Goal: Information Seeking & Learning: Learn about a topic

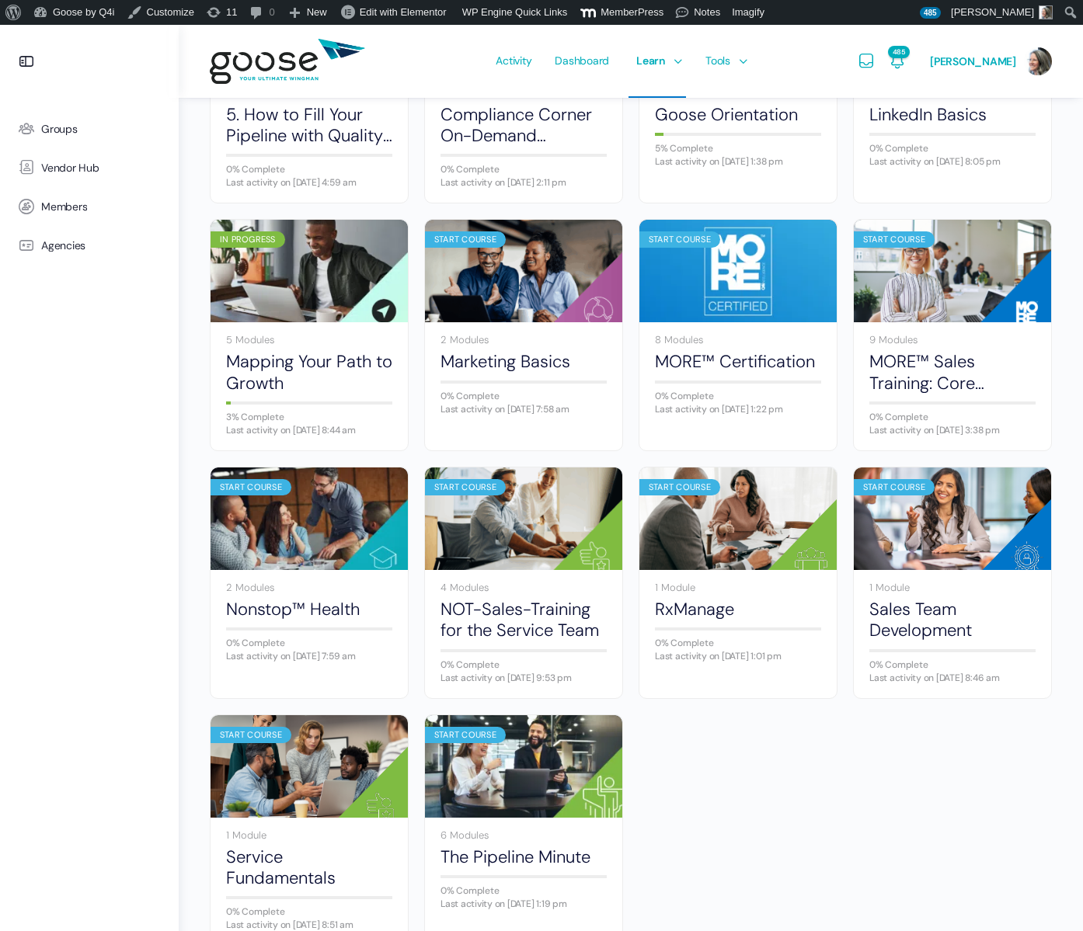
scroll to position [547, 0]
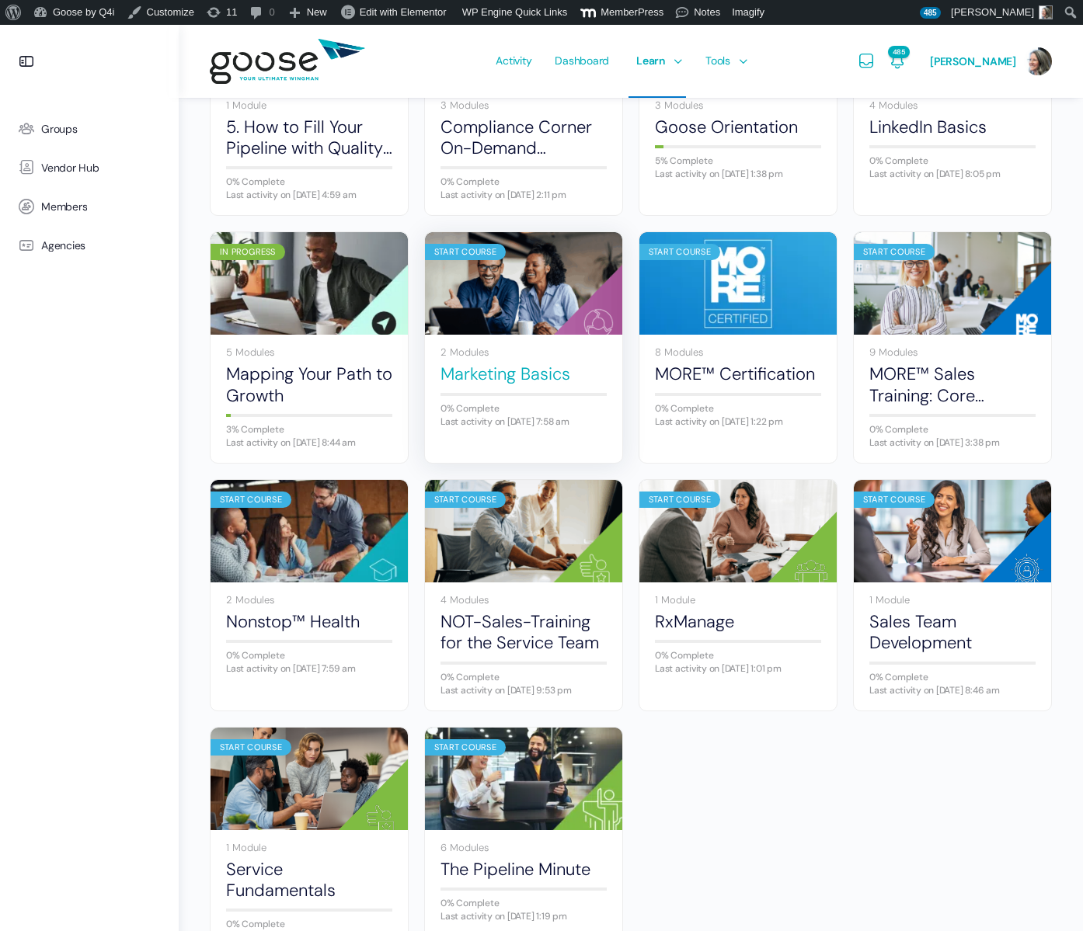
click at [505, 384] on link "Marketing Basics" at bounding box center [523, 374] width 166 height 21
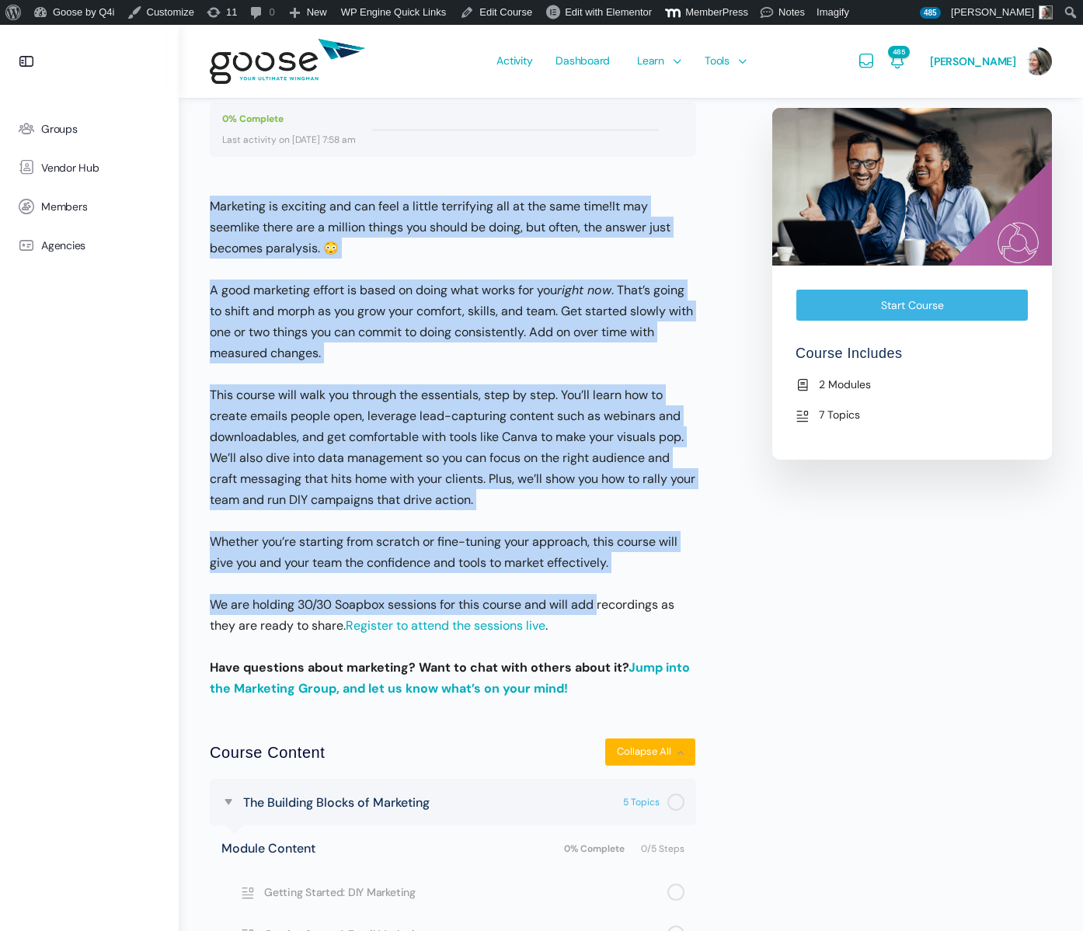
scroll to position [223, 0]
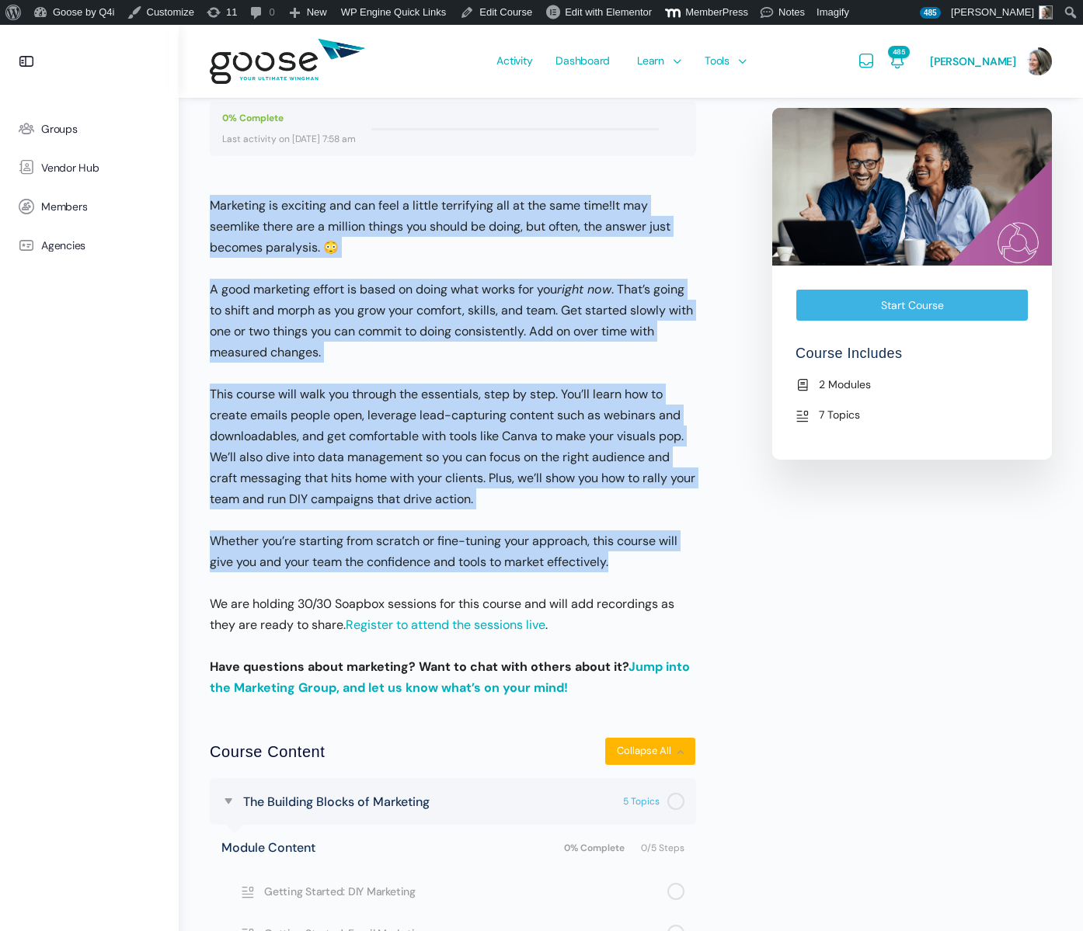
drag, startPoint x: 204, startPoint y: 209, endPoint x: 638, endPoint y: 569, distance: 564.9
click at [638, 569] on div "0% Complete Last activity on January 27, 2025 7:58 am Marketing is exciting and…" at bounding box center [483, 693] width 562 height 1236
copy div "Marketing is exciting and can feel a little terrifying all at the same time! It…"
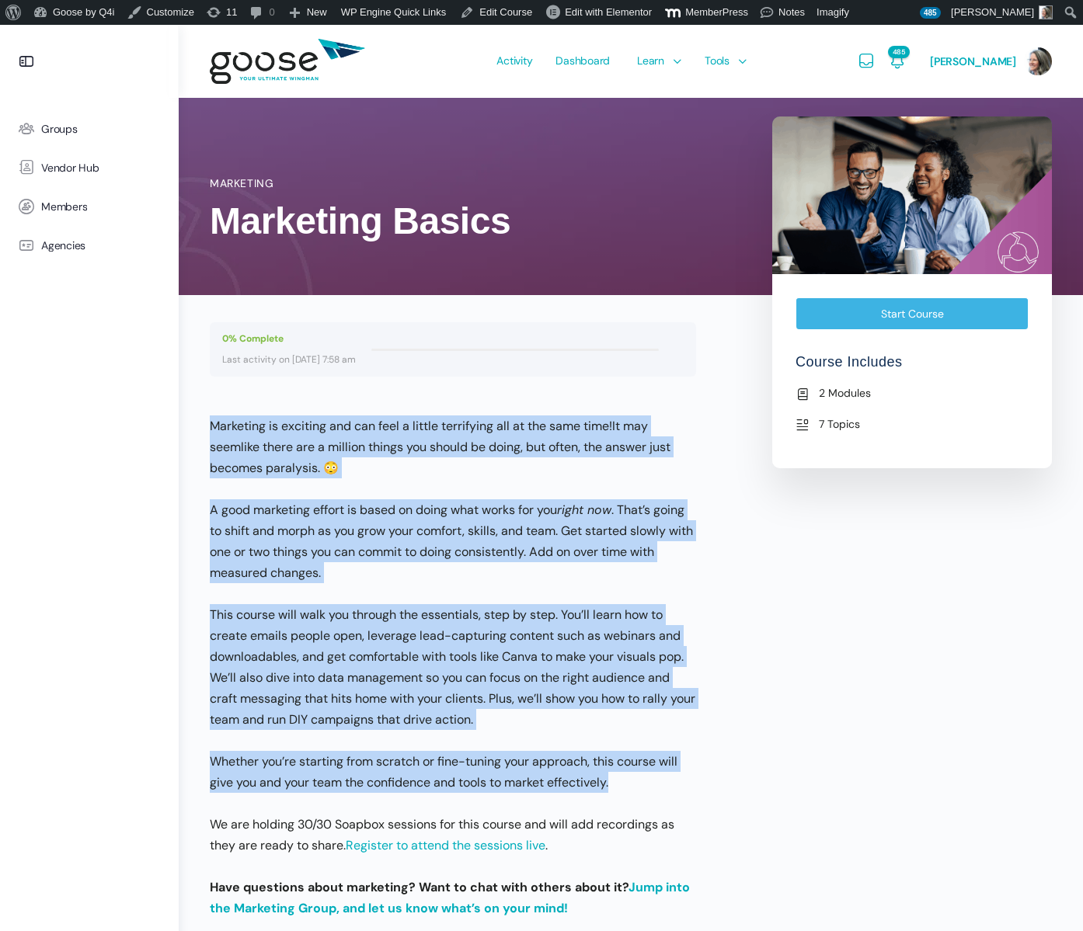
scroll to position [0, 0]
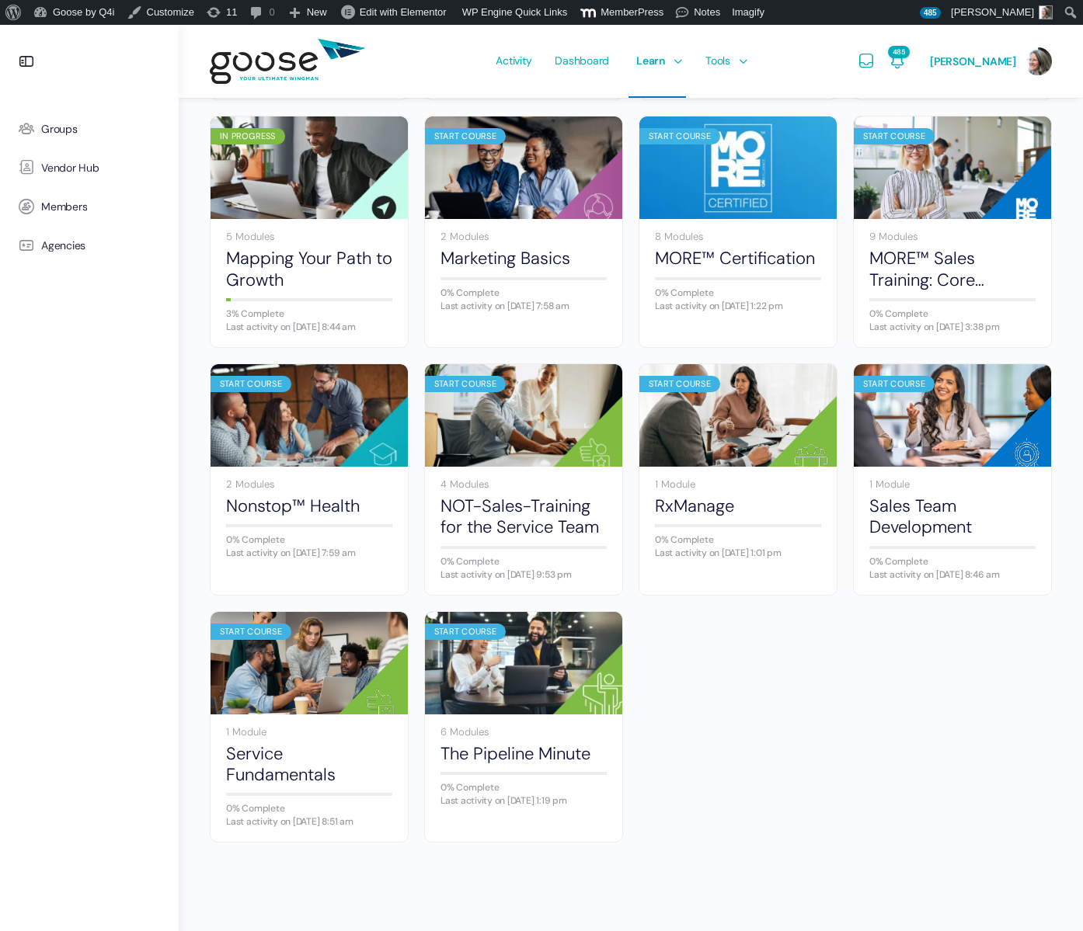
scroll to position [700, 0]
click at [259, 765] on link "Service Fundamentals" at bounding box center [309, 764] width 166 height 43
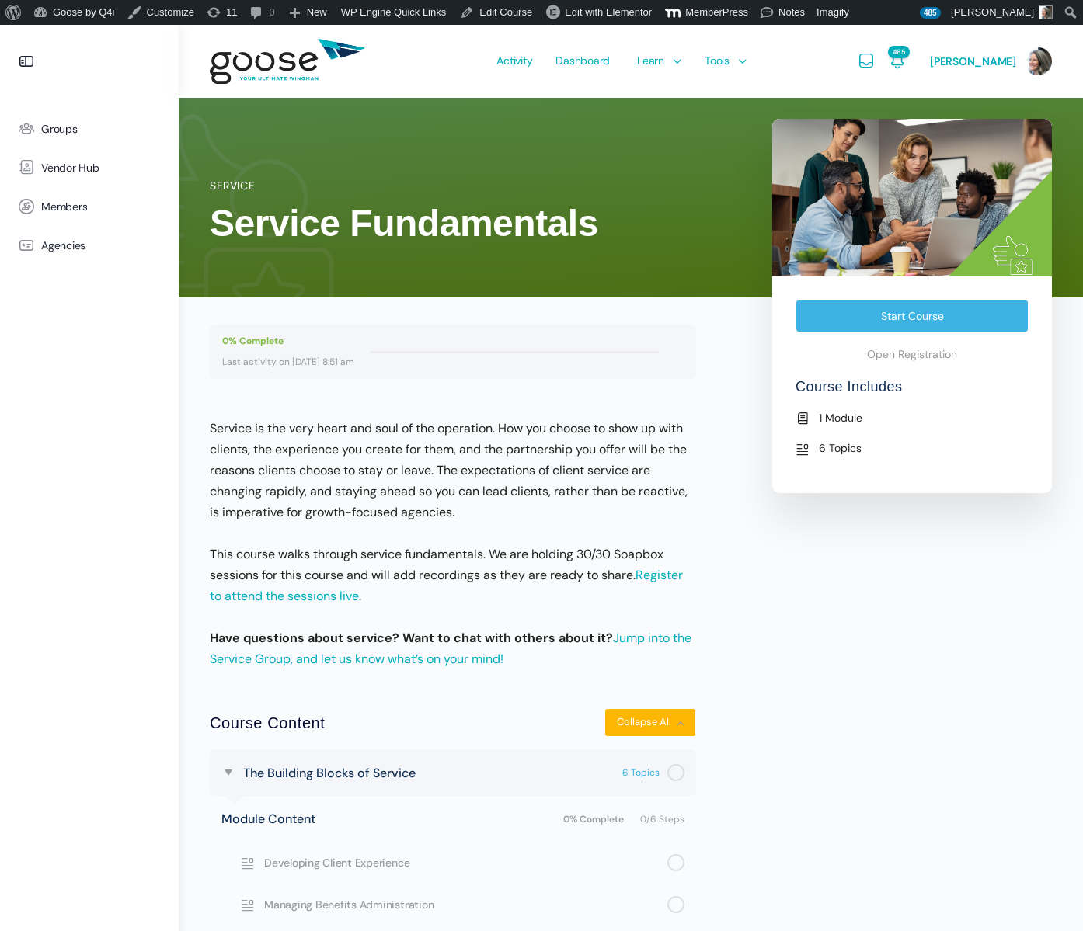
scroll to position [1, 0]
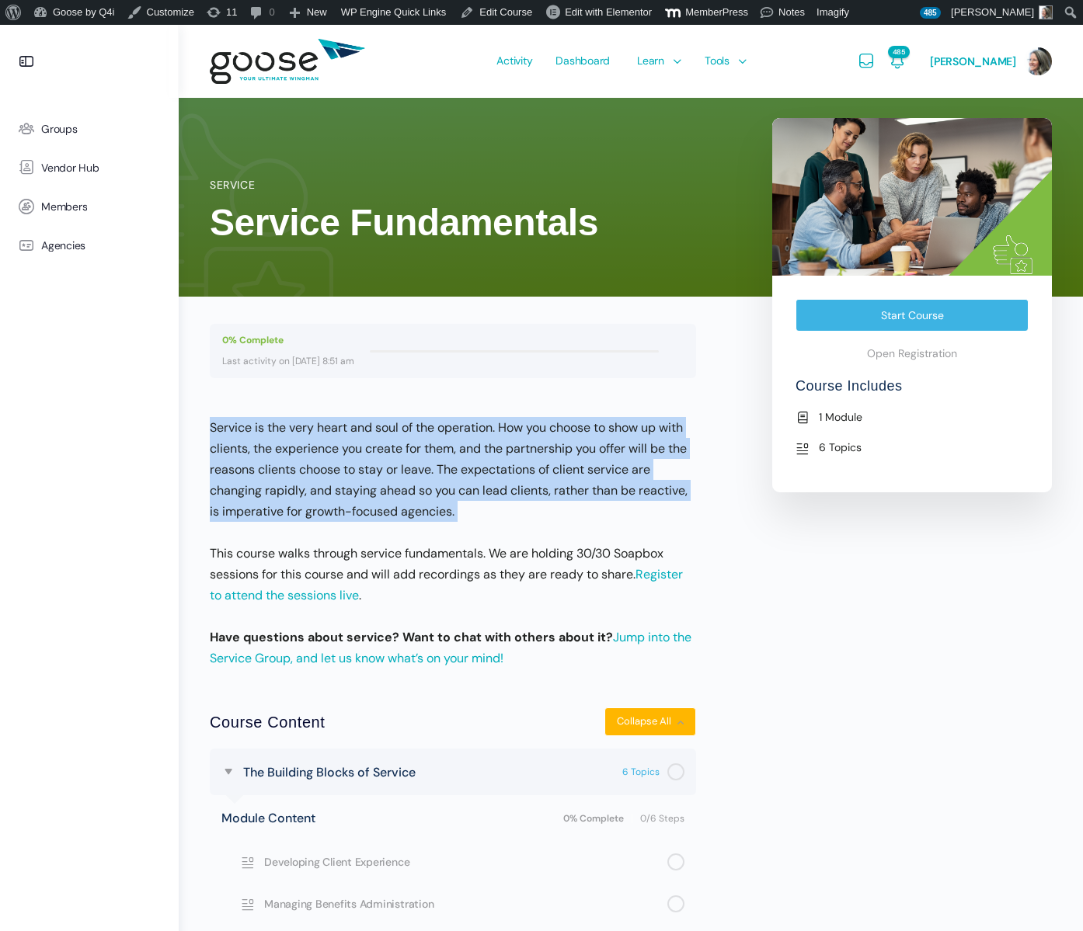
drag, startPoint x: 200, startPoint y: 426, endPoint x: 645, endPoint y: 535, distance: 458.2
click at [645, 535] on div "Service , Service Fundamentals View Course details 0% Complete Last activity on…" at bounding box center [631, 601] width 904 height 1154
copy div "Service is the very heart and soul of the operation. How you choose to show up …"
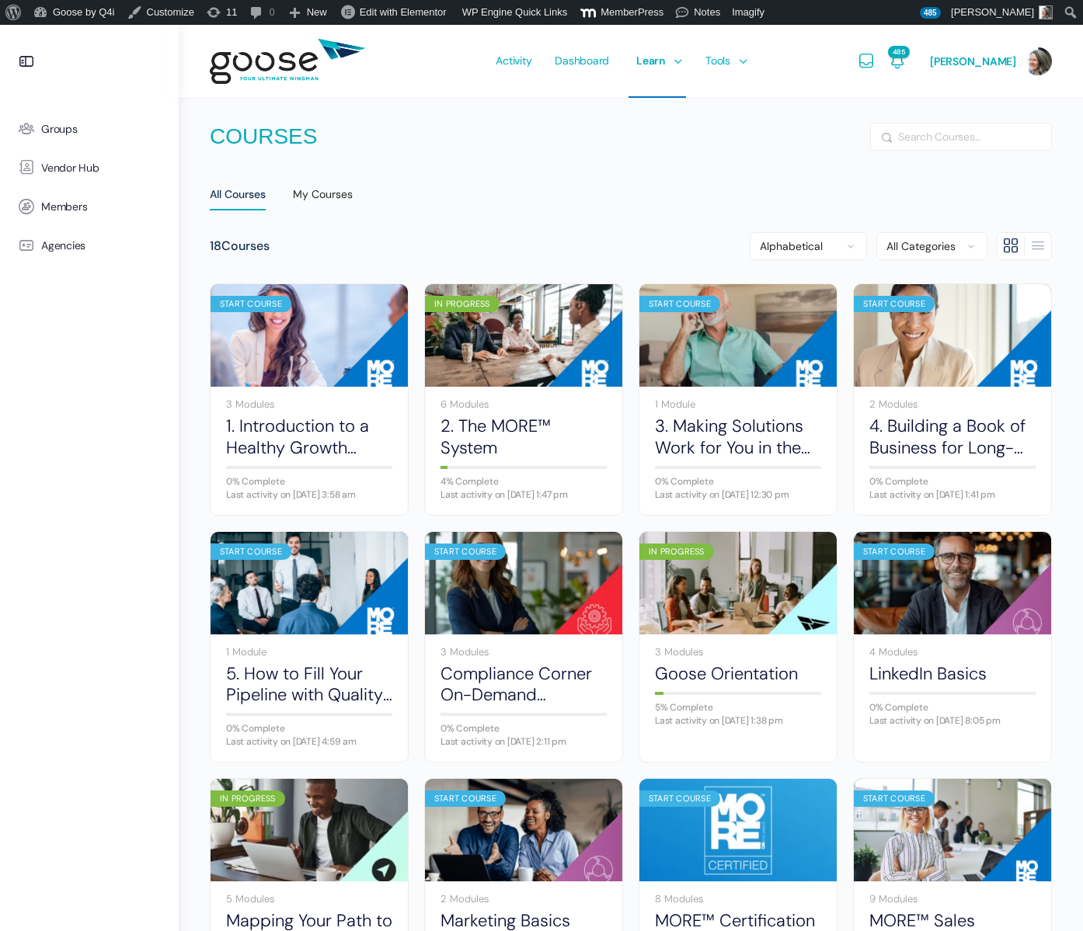
scroll to position [700, 0]
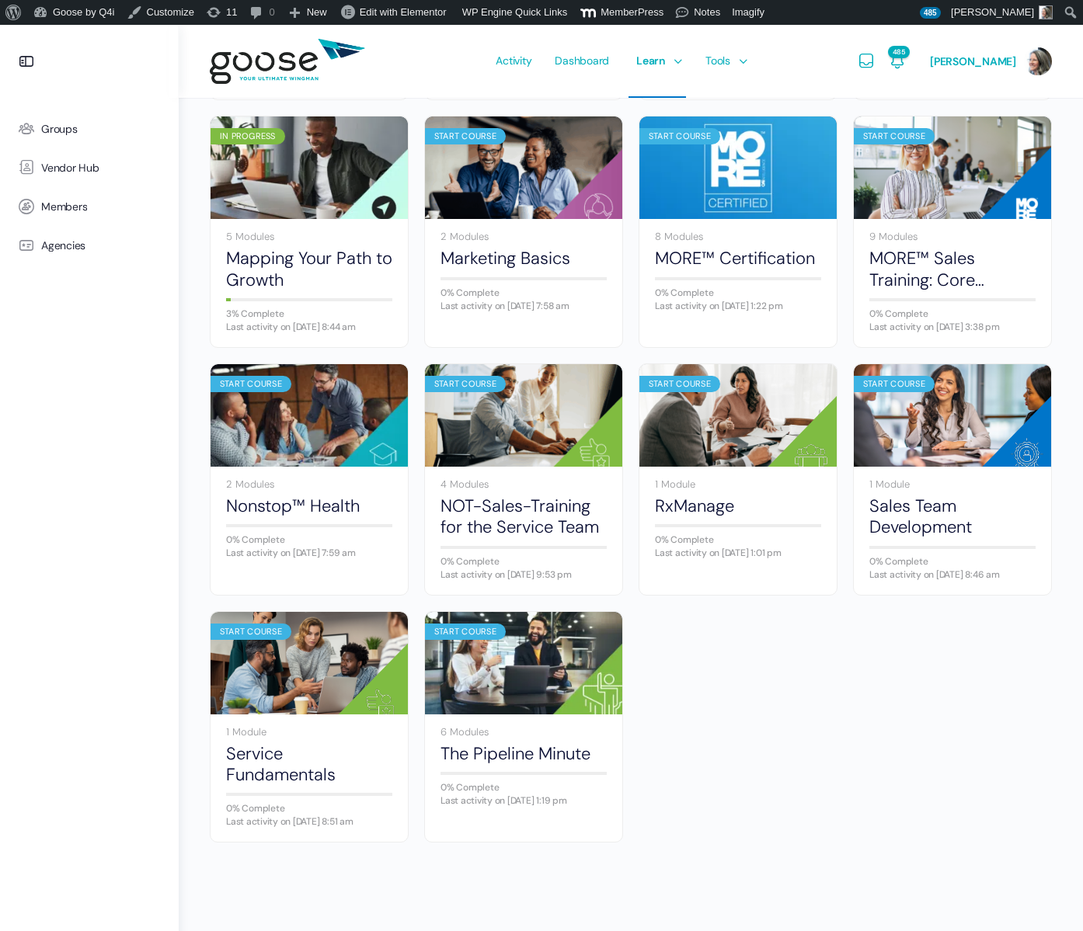
click at [913, 503] on e-page-transition at bounding box center [541, 465] width 1083 height 931
click at [912, 497] on link "Sales Team Development" at bounding box center [952, 517] width 166 height 43
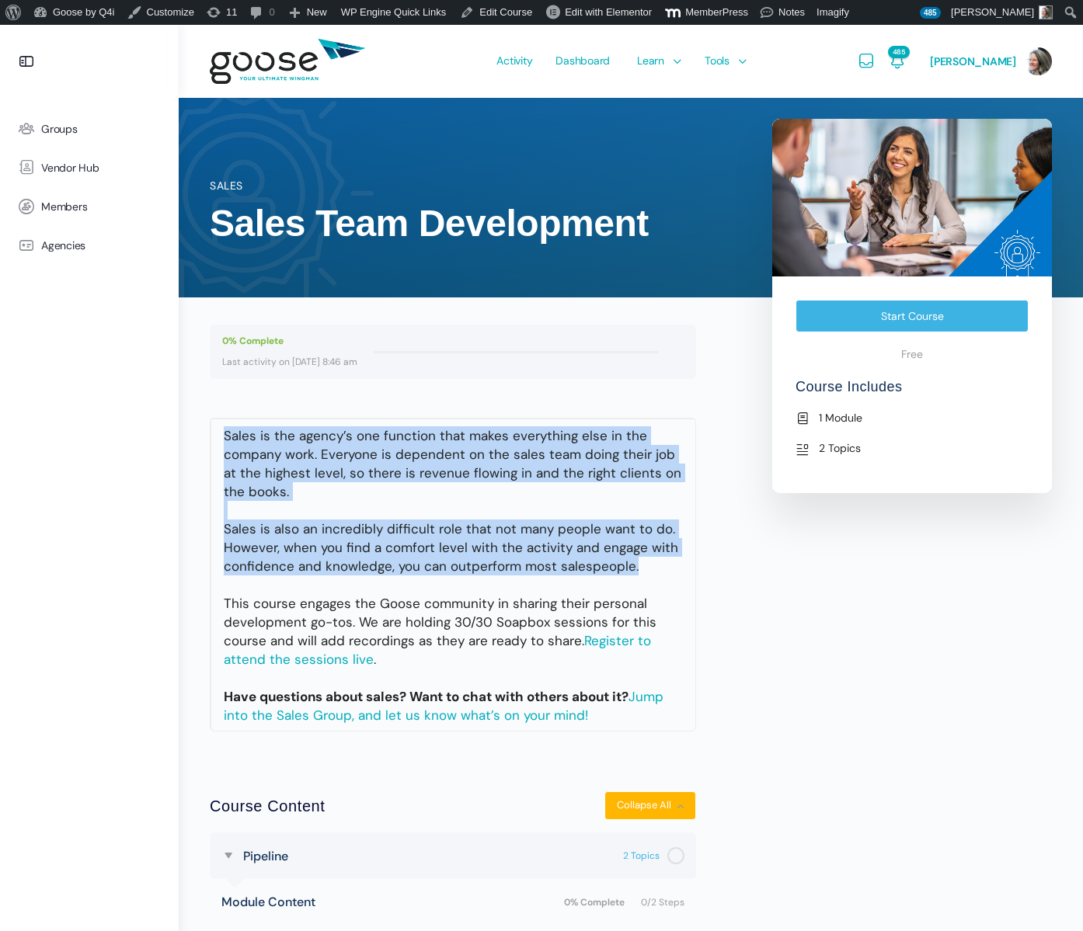
drag, startPoint x: 224, startPoint y: 437, endPoint x: 634, endPoint y: 572, distance: 431.1
click at [634, 572] on td "Sales is the agency’s one function that makes everything else in the company wo…" at bounding box center [452, 575] width 485 height 312
copy td "Sales is the agency’s one function that makes everything else in the company wo…"
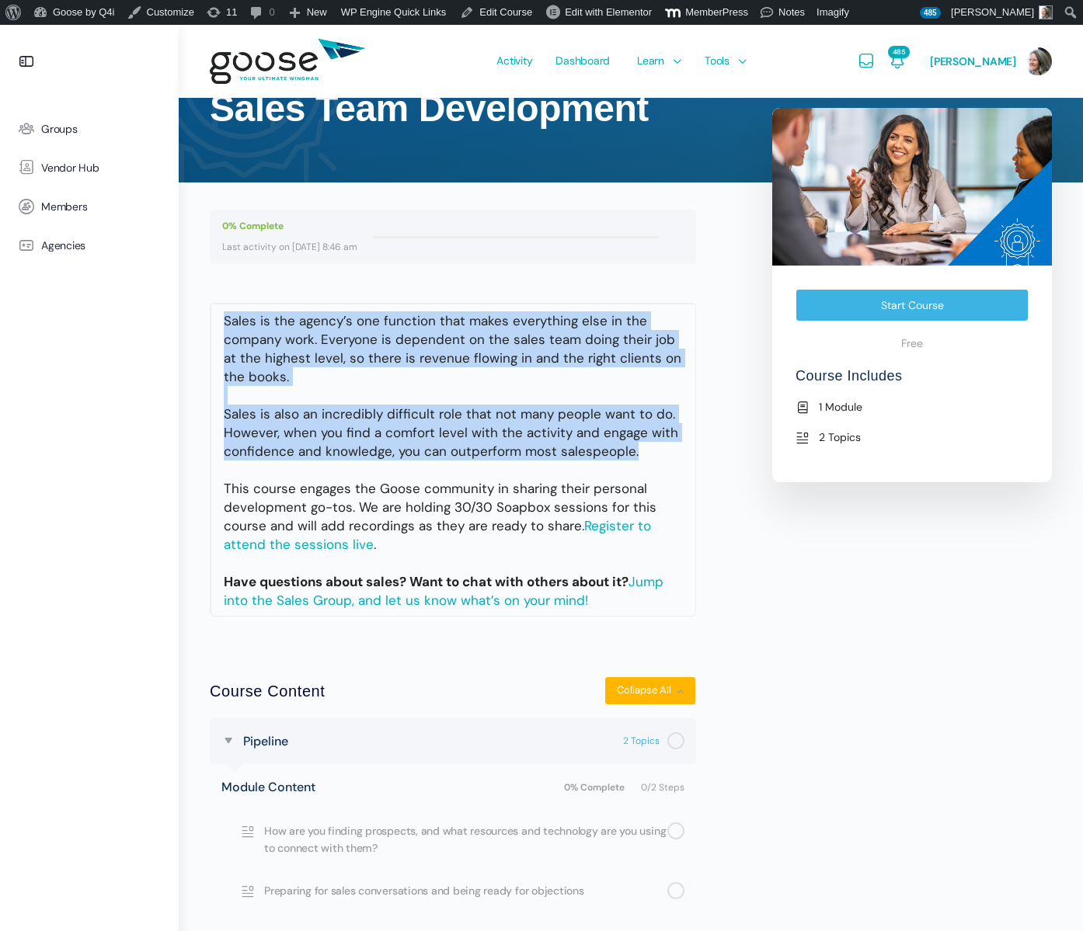
scroll to position [161, 0]
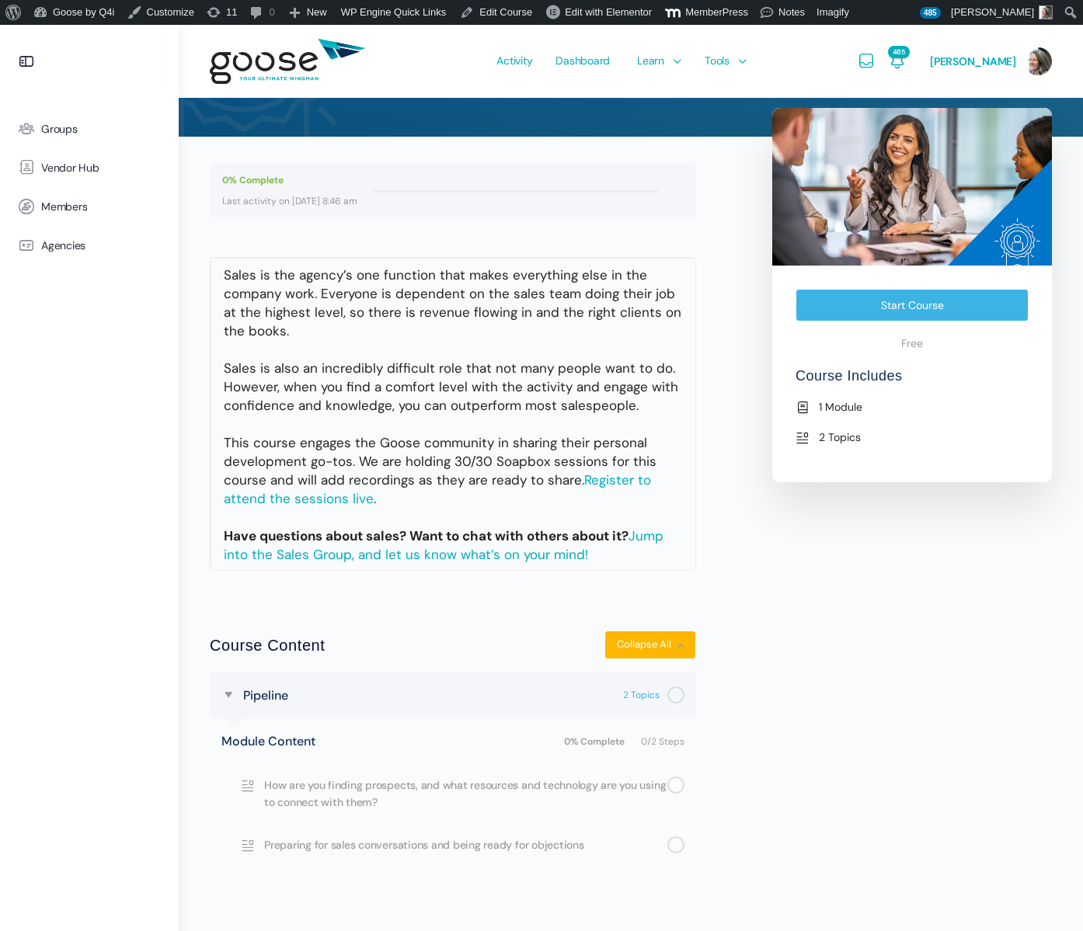
click at [297, 456] on td "Sales is the agency’s one function that makes everything else in the company wo…" at bounding box center [452, 414] width 485 height 312
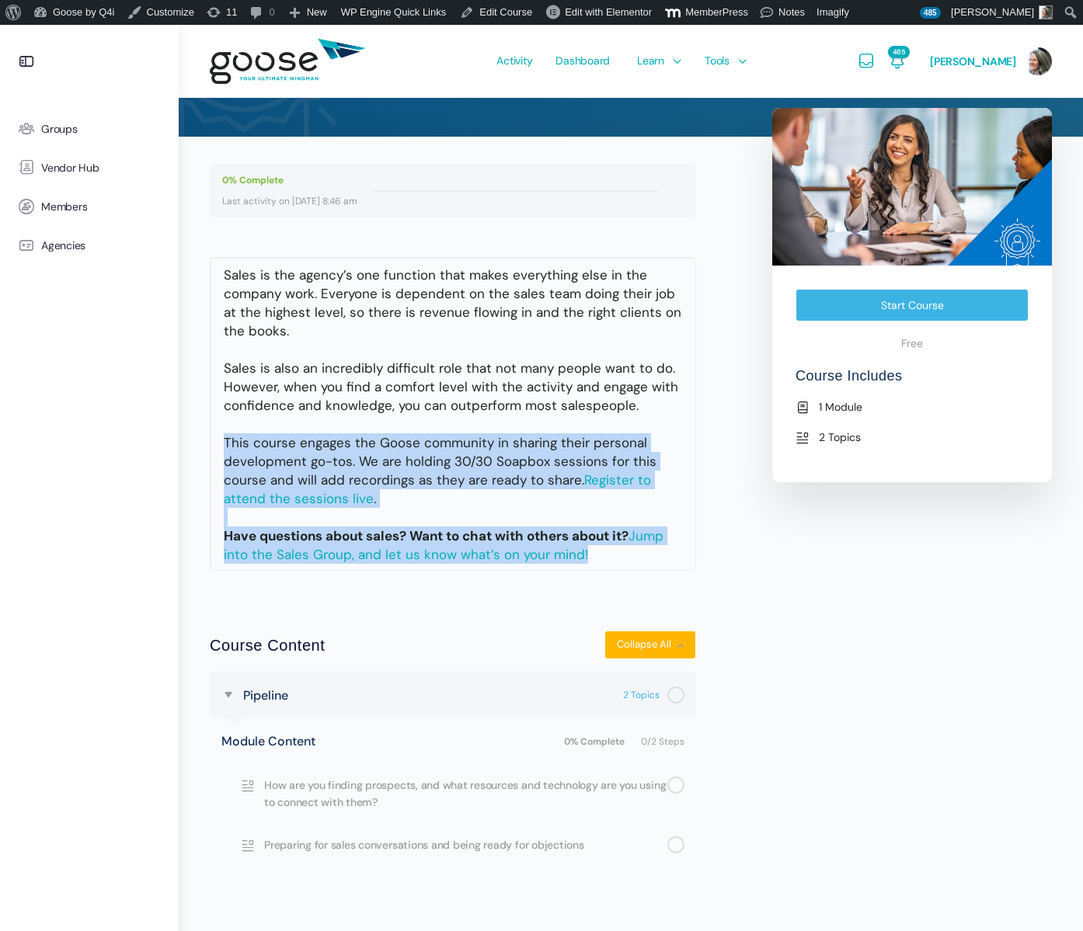
drag, startPoint x: 224, startPoint y: 444, endPoint x: 606, endPoint y: 563, distance: 399.5
click at [608, 563] on td "Sales is the agency’s one function that makes everything else in the company wo…" at bounding box center [452, 414] width 485 height 312
copy td "This course engages the Goose community in sharing their personal development g…"
click at [68, 131] on span "Groups" at bounding box center [59, 129] width 37 height 13
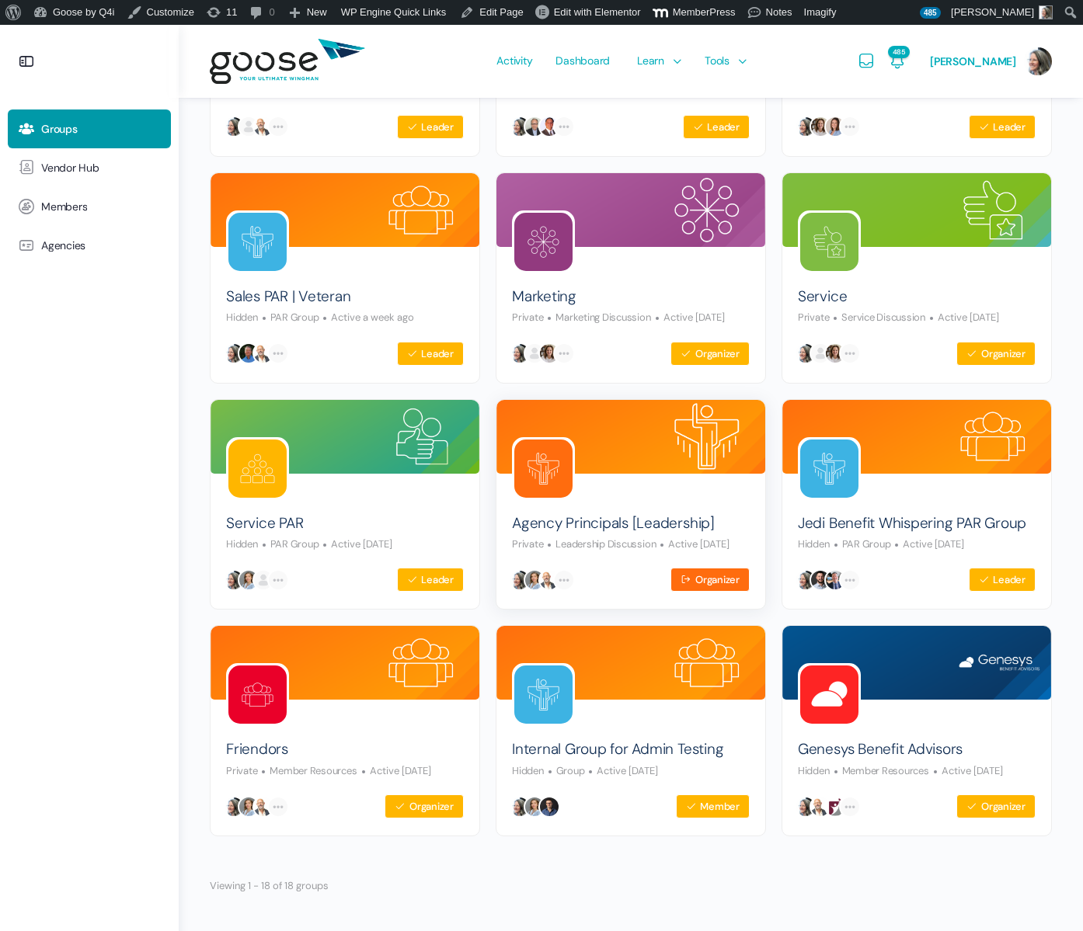
scroll to position [809, 0]
click at [558, 513] on link "Agency Principals [Leadership]" at bounding box center [613, 523] width 203 height 21
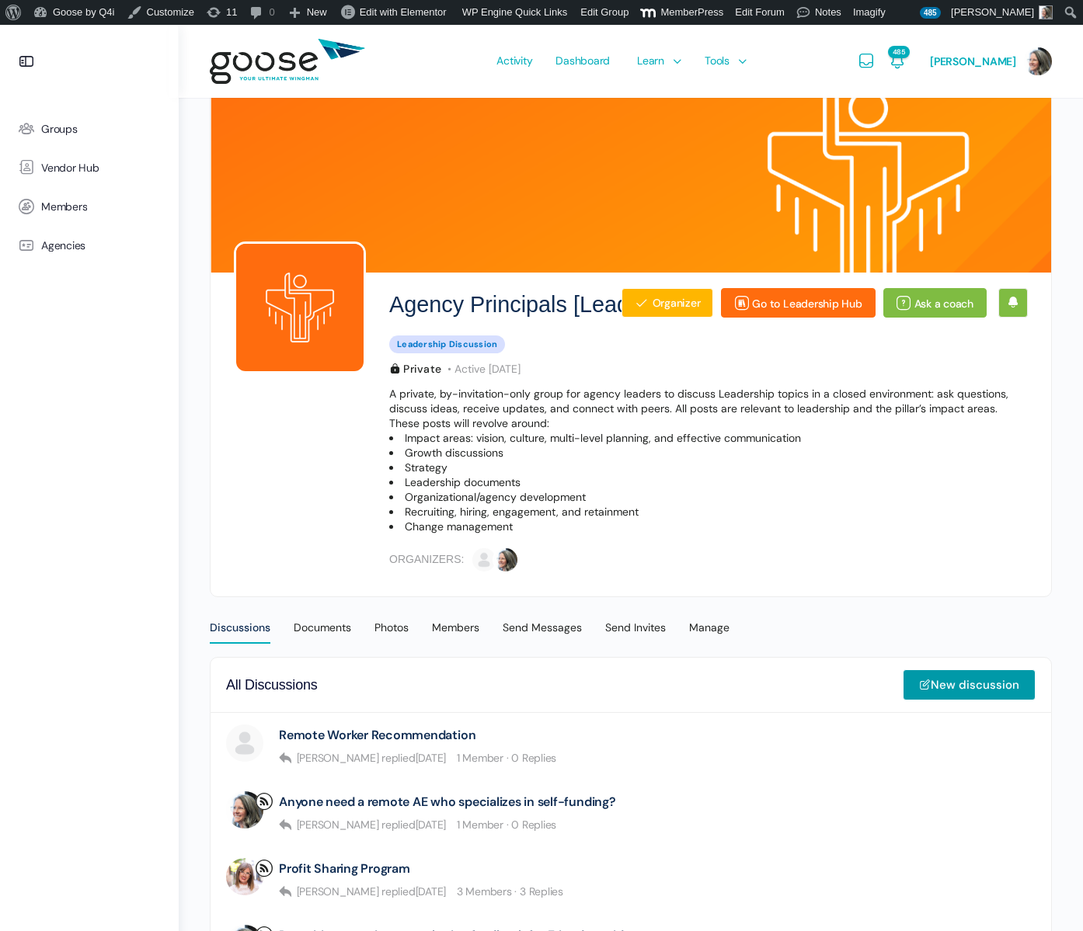
click at [670, 108] on span "Courses" at bounding box center [659, 106] width 40 height 14
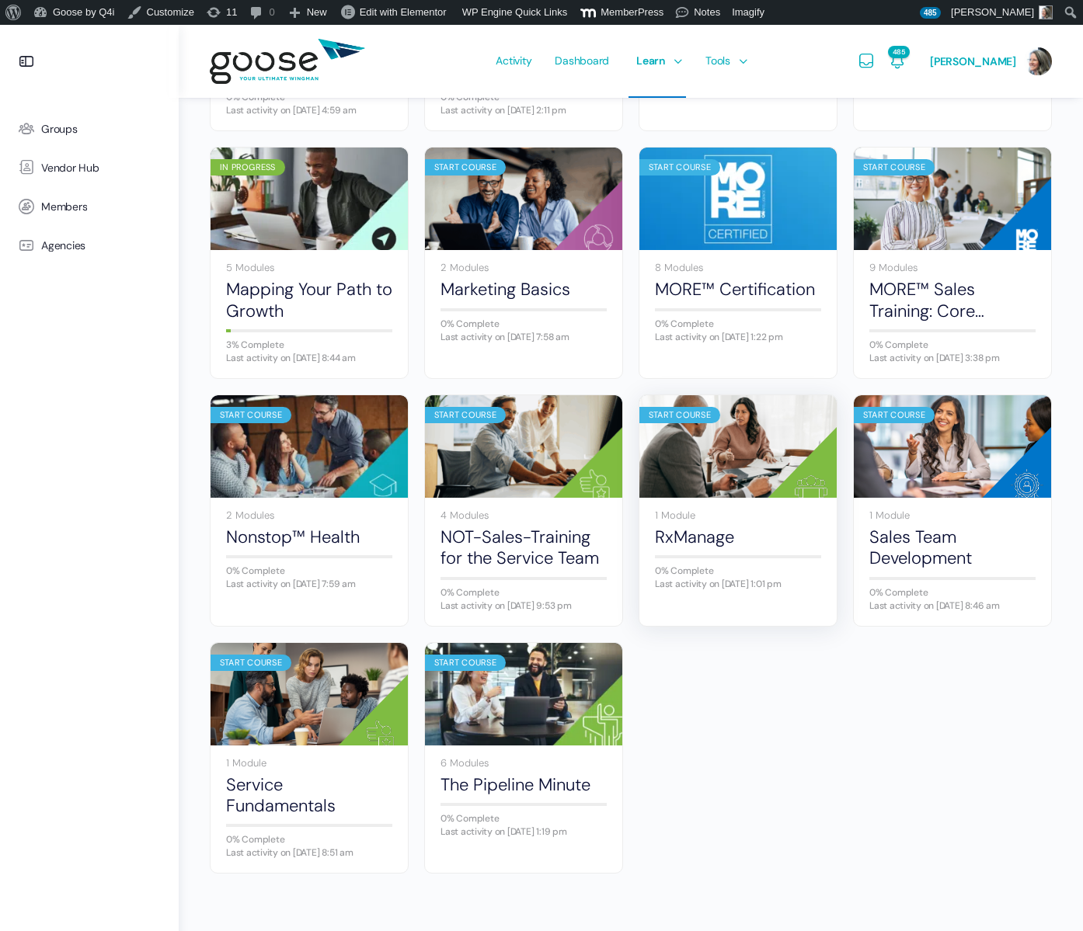
scroll to position [644, 0]
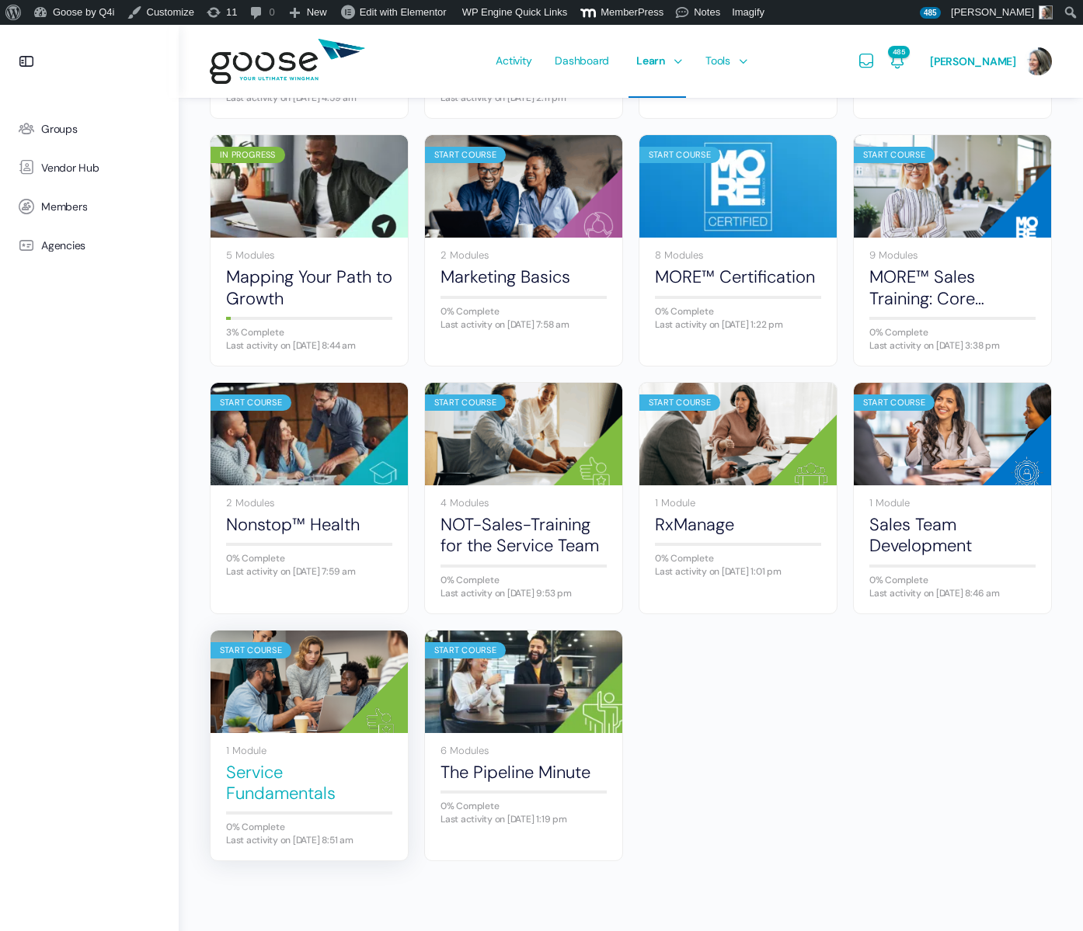
click at [277, 805] on link "Service Fundamentals" at bounding box center [309, 783] width 166 height 43
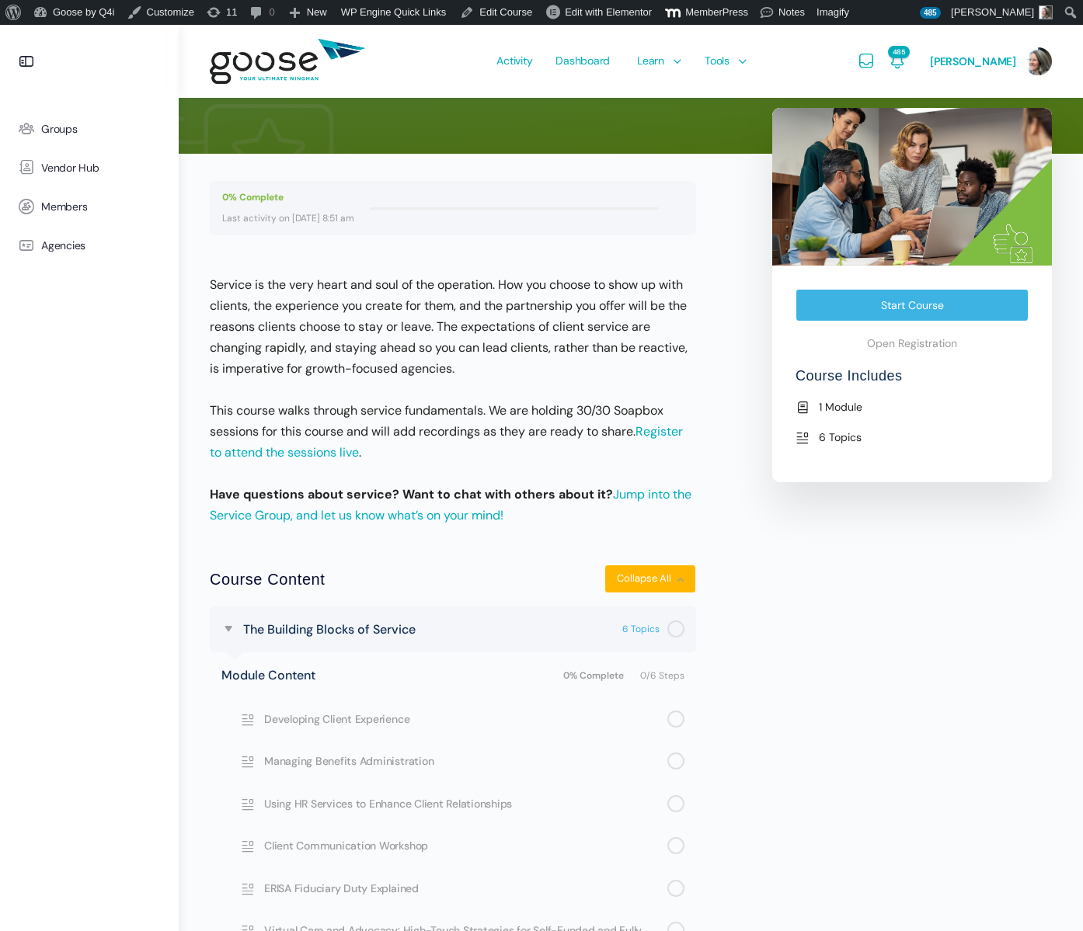
scroll to position [247, 0]
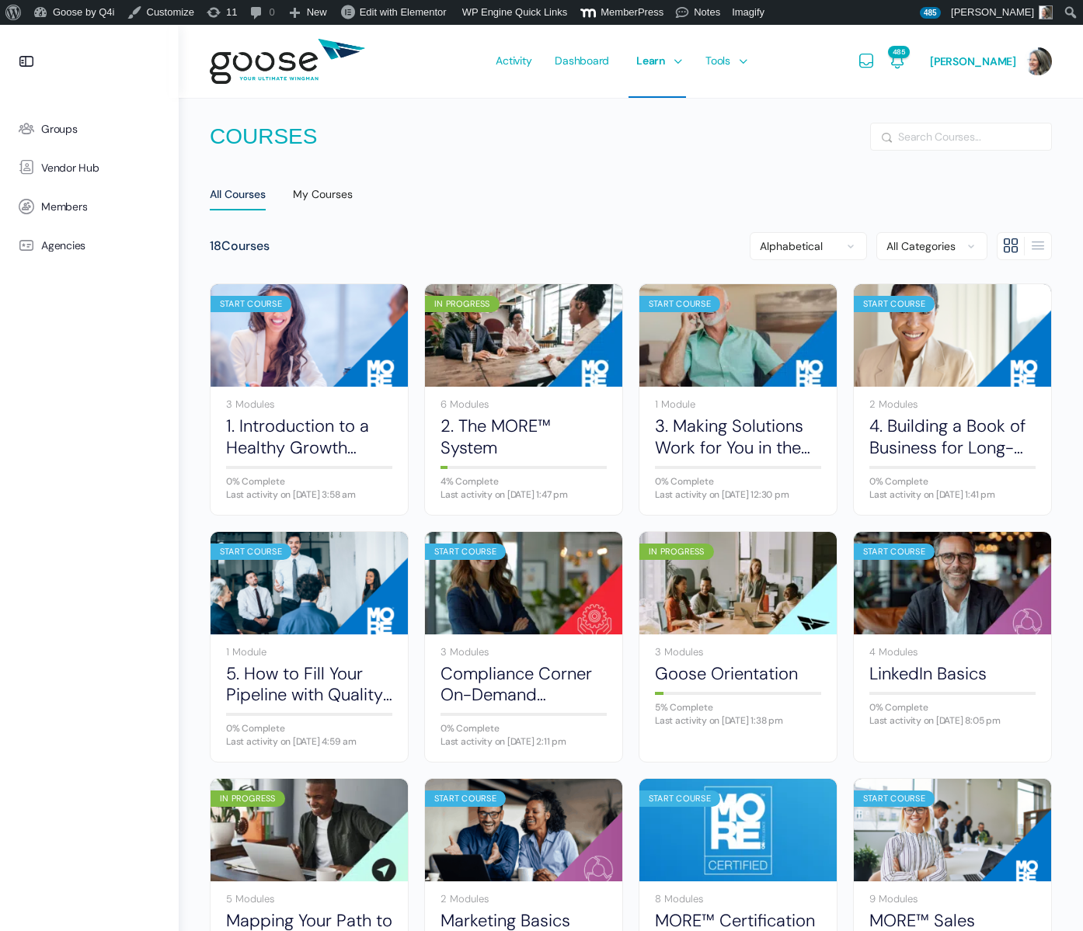
scroll to position [644, 0]
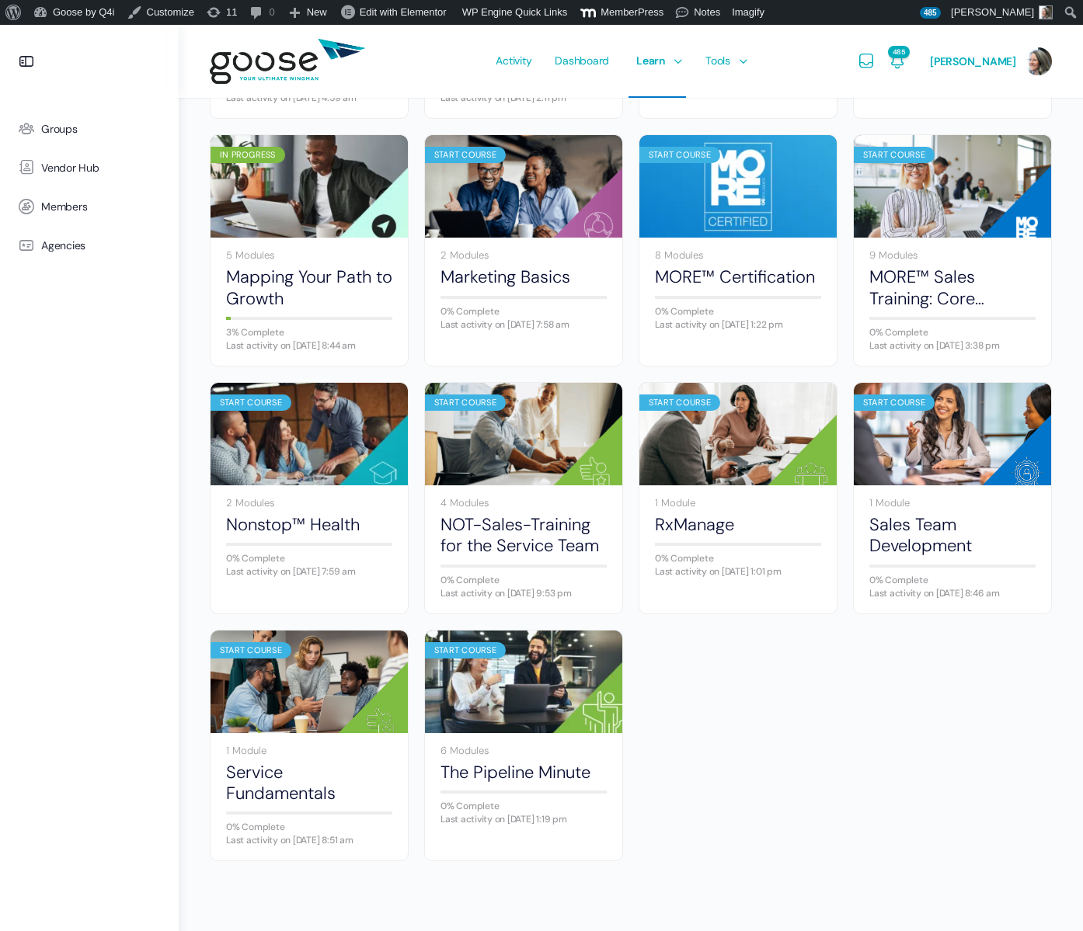
click at [908, 557] on link "Sales Team Development" at bounding box center [952, 535] width 166 height 43
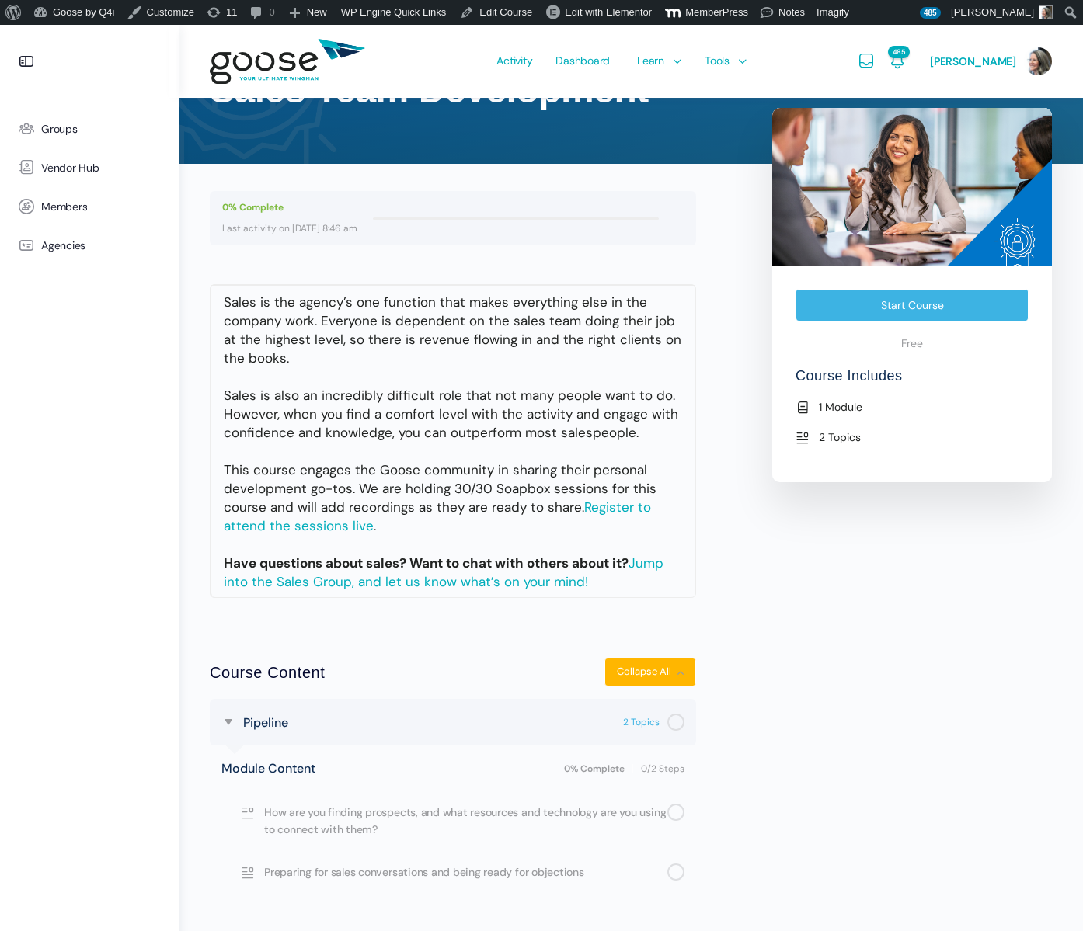
scroll to position [161, 0]
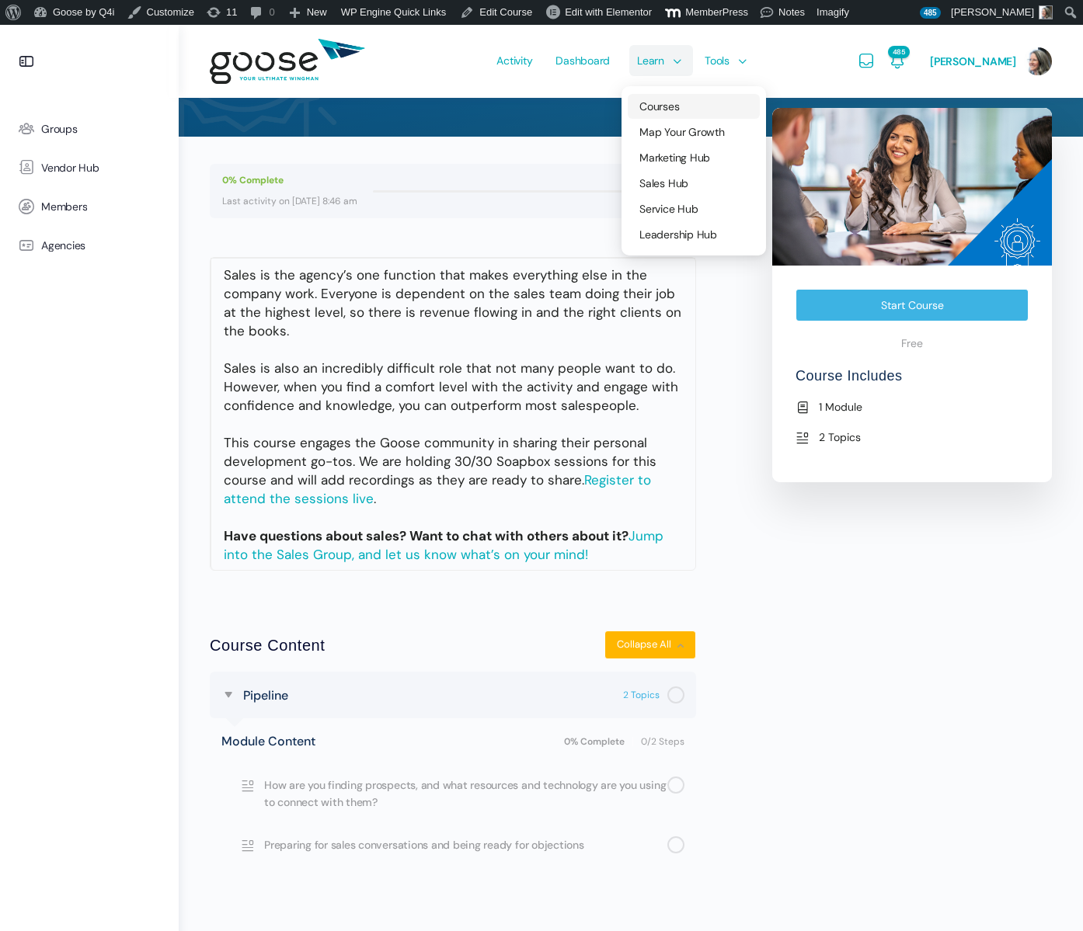
click at [659, 103] on span "Courses" at bounding box center [659, 106] width 40 height 14
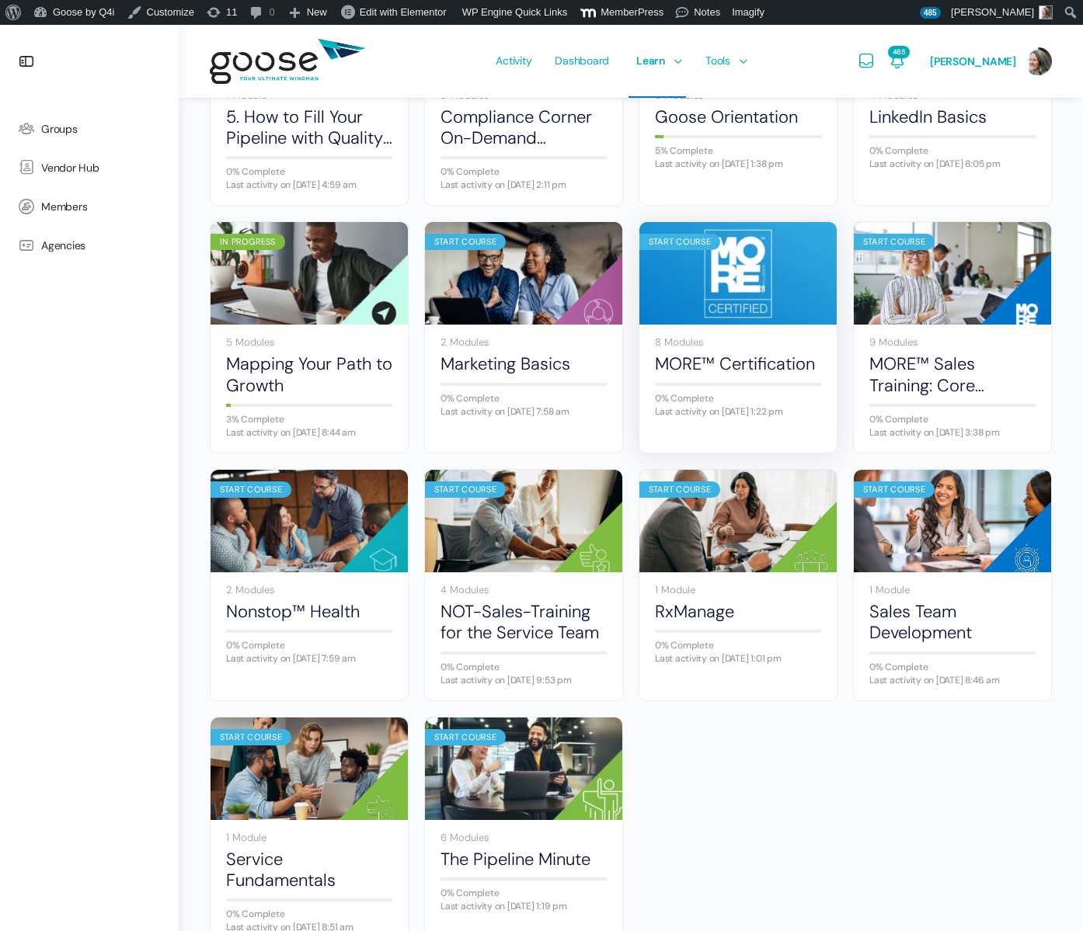
scroll to position [560, 0]
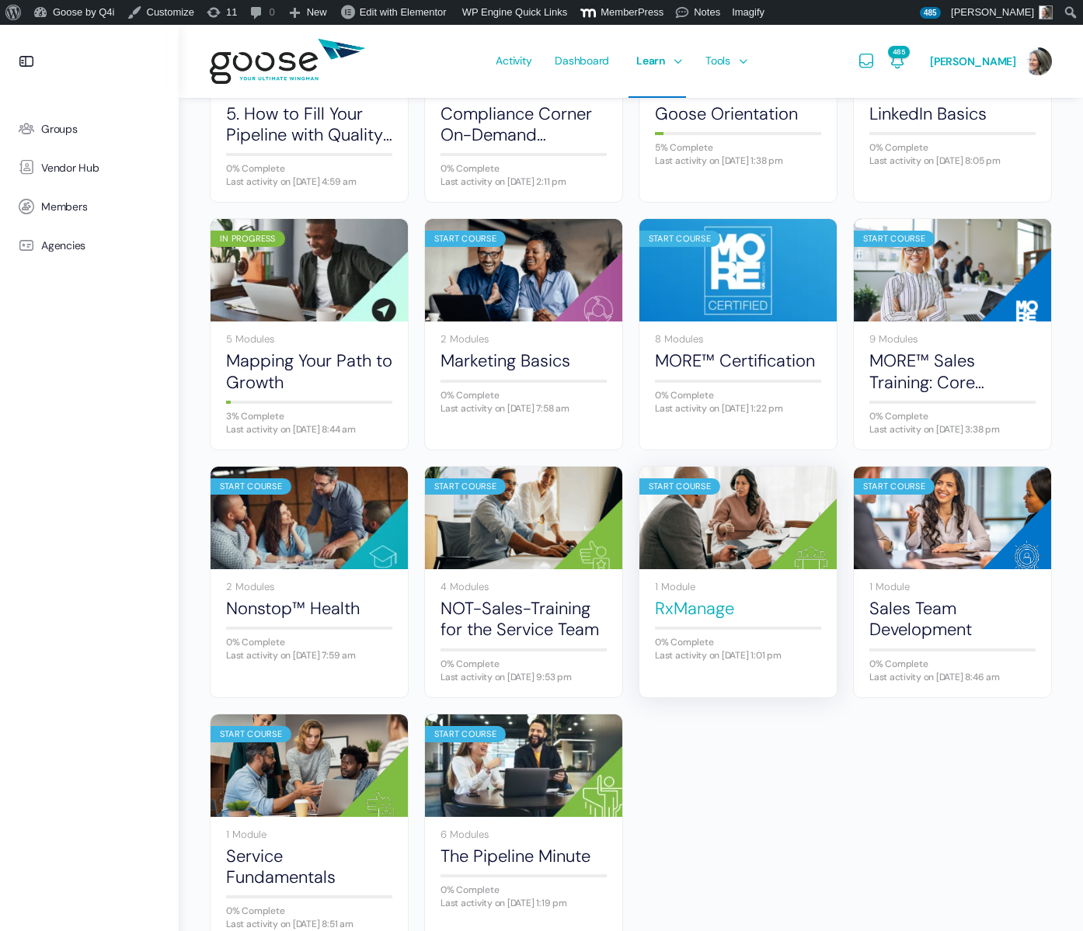
click at [701, 619] on link "RxManage" at bounding box center [738, 608] width 166 height 21
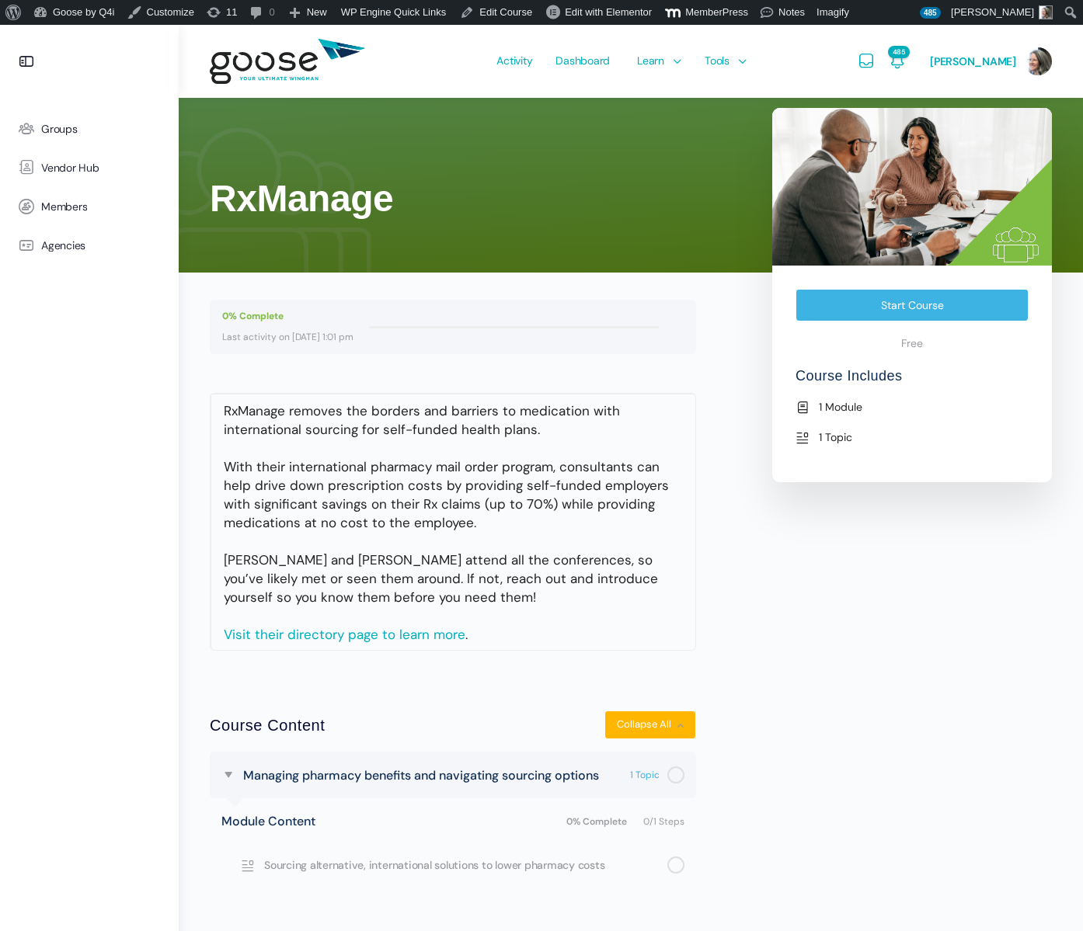
scroll to position [25, 0]
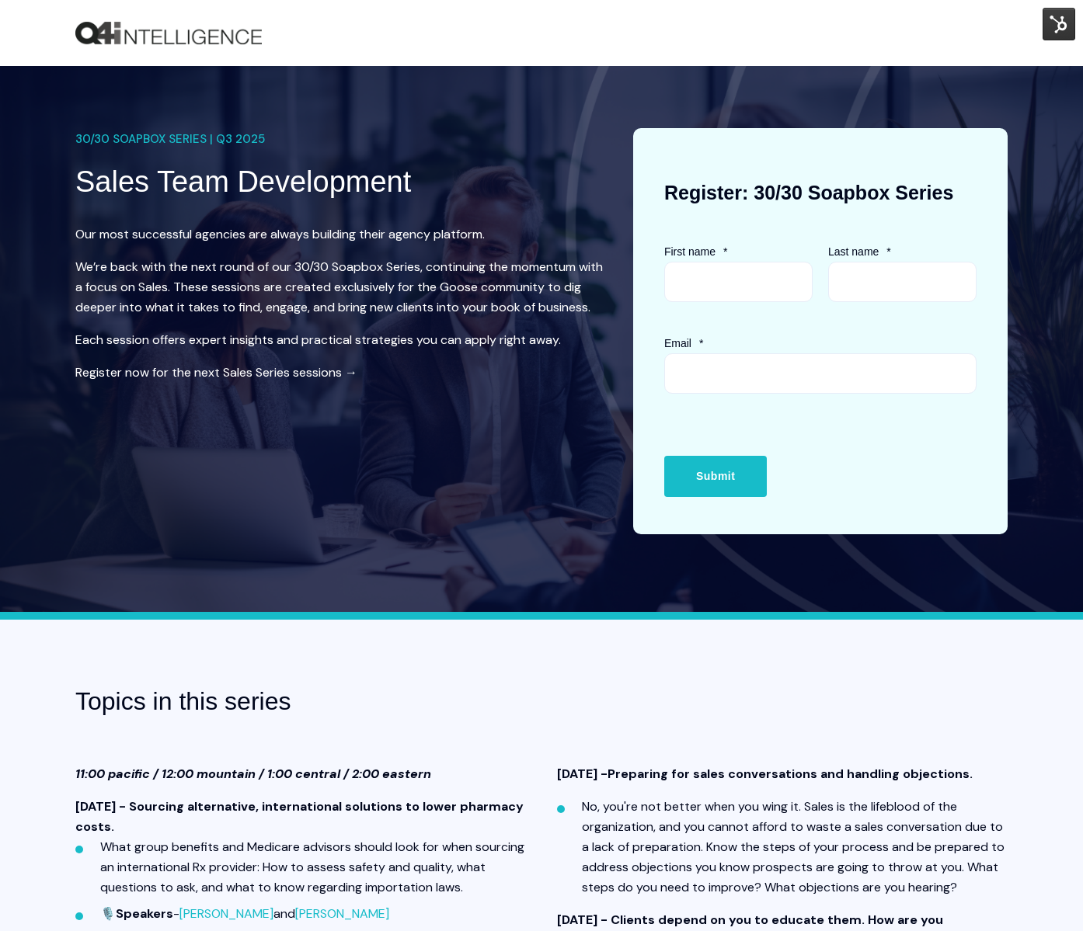
click at [1045, 27] on img at bounding box center [1058, 24] width 33 height 33
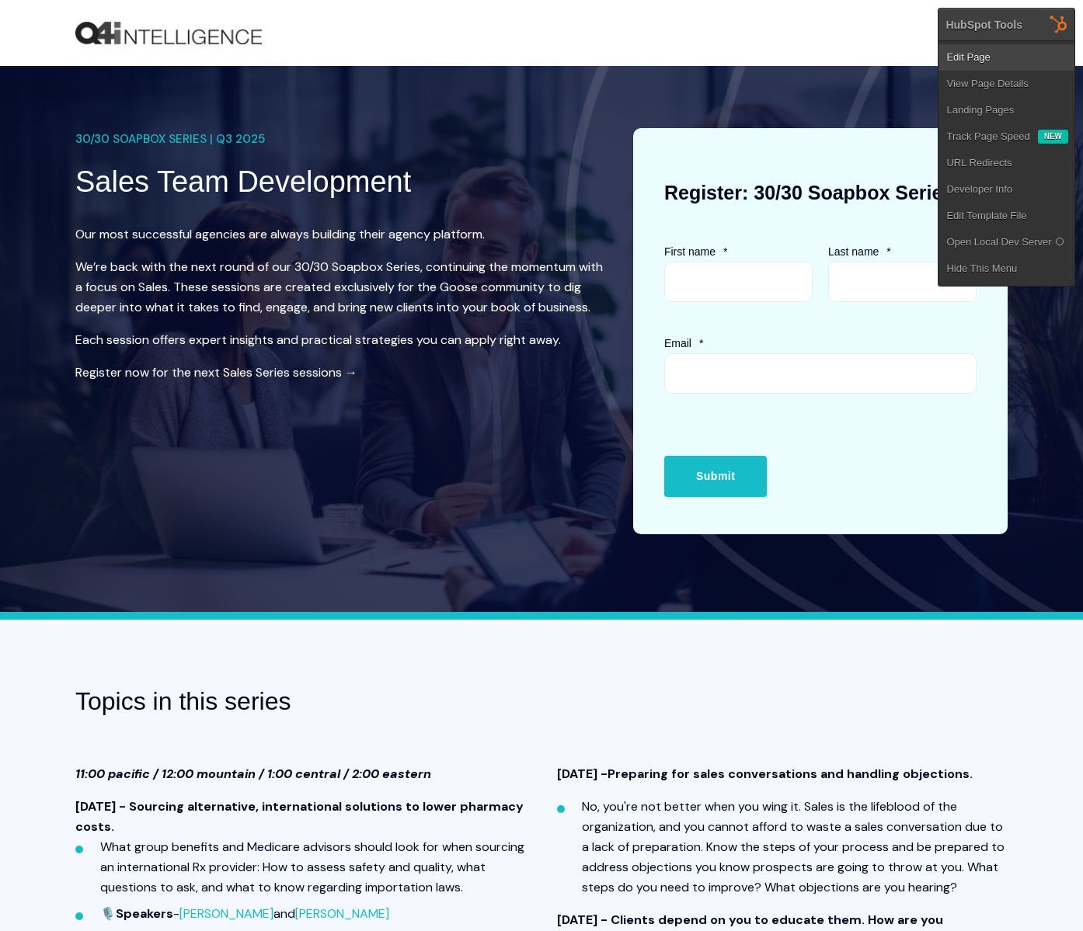
click at [976, 55] on link "Edit Page" at bounding box center [1006, 57] width 136 height 26
